Goal: Check status

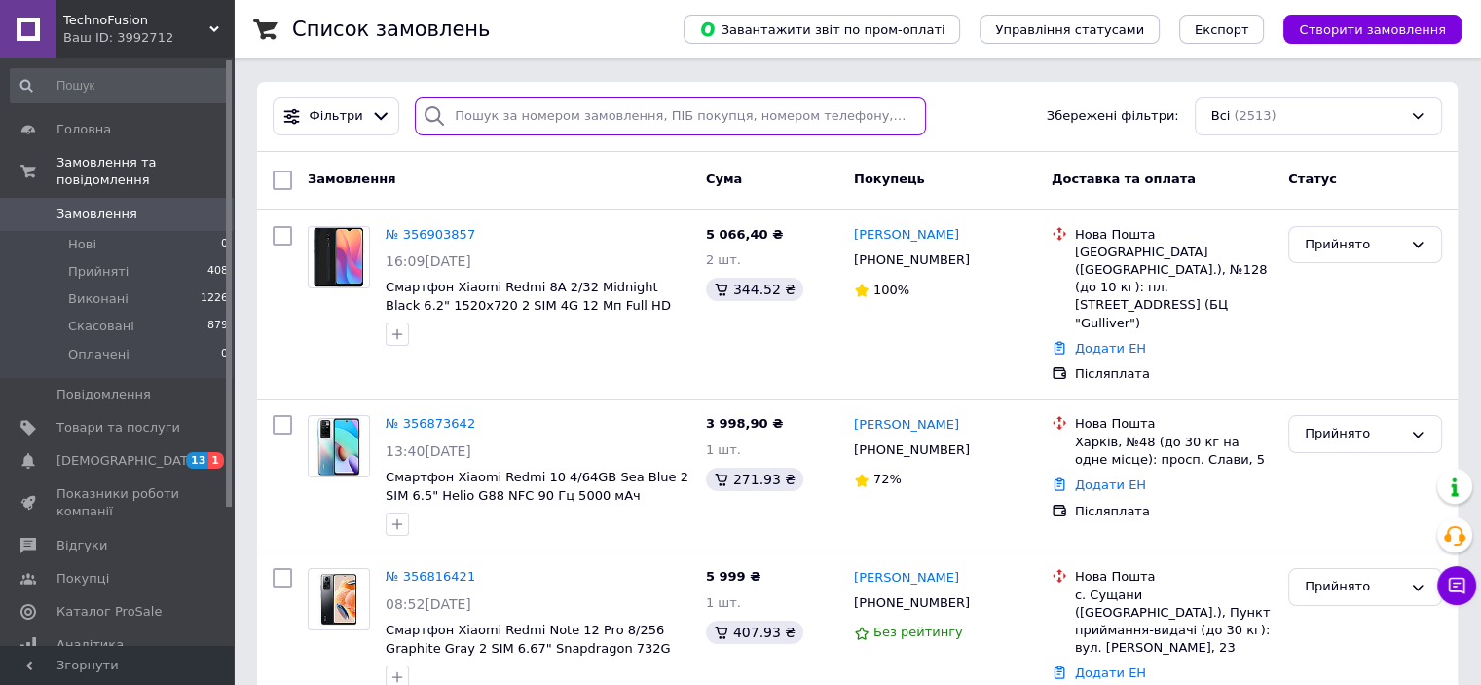
click at [491, 105] on input "search" at bounding box center [670, 116] width 511 height 38
paste input "[PERSON_NAME]"
type input "[PERSON_NAME]"
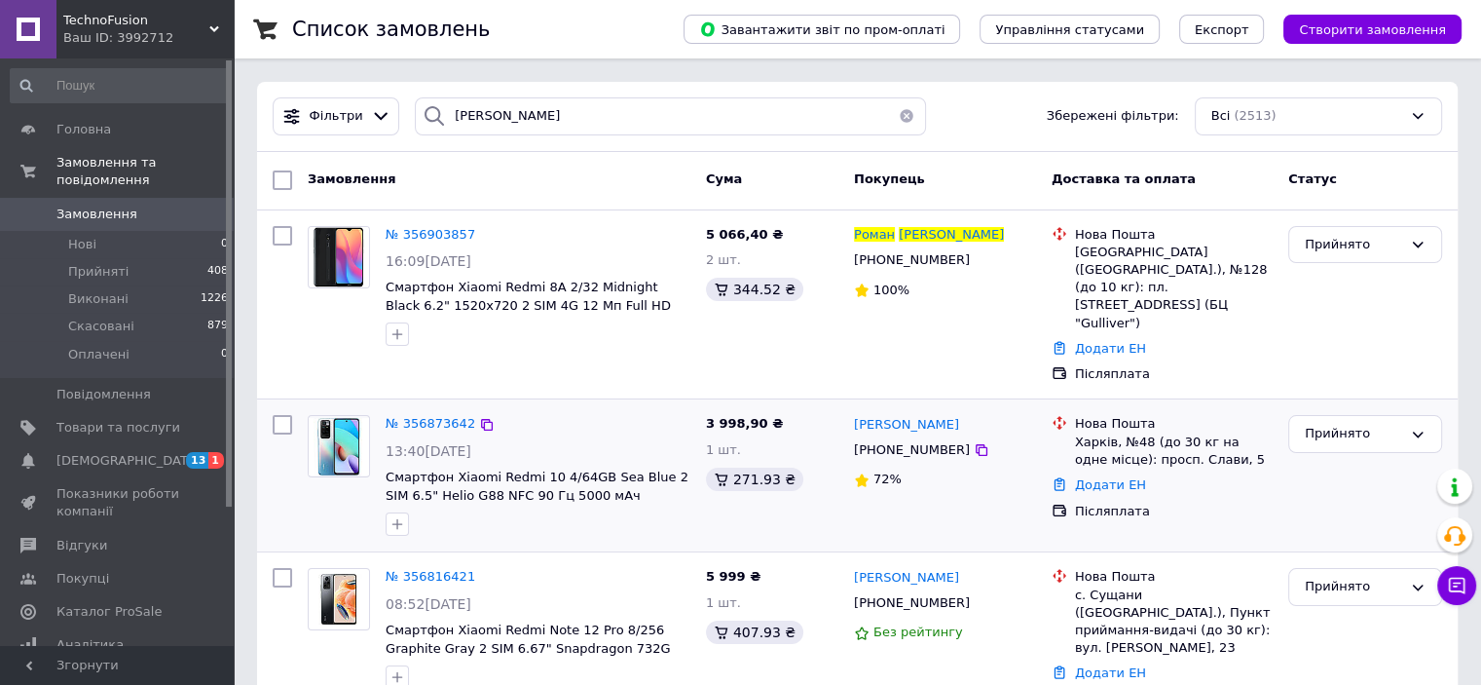
click at [562, 413] on div "№ 356873642" at bounding box center [538, 424] width 309 height 22
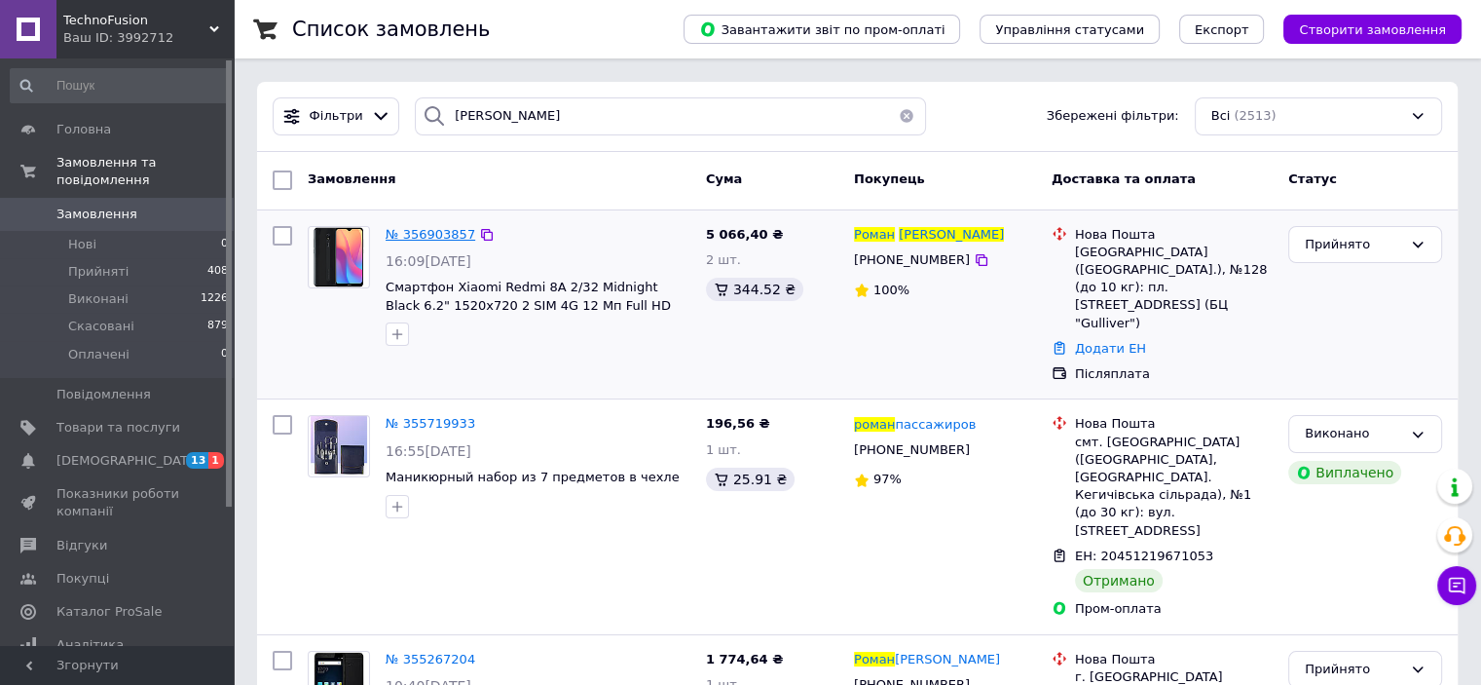
click at [405, 233] on span "№ 356903857" at bounding box center [431, 234] width 90 height 15
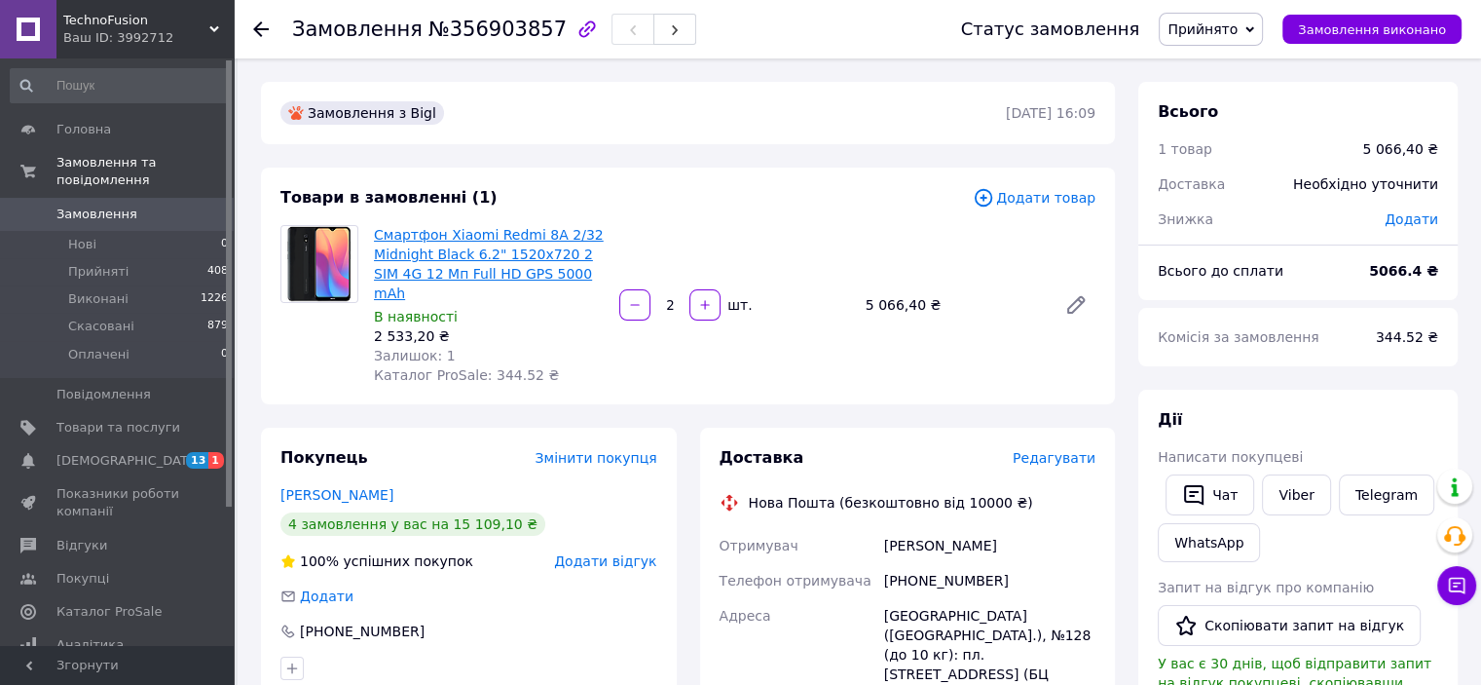
click at [542, 258] on link "Смартфон Xiaomi Redmi 8A 2/32 Midnight Black 6.2" 1520x720 2 SIM 4G 12 Мп Full …" at bounding box center [489, 264] width 230 height 74
